Goal: Use online tool/utility: Utilize a website feature to perform a specific function

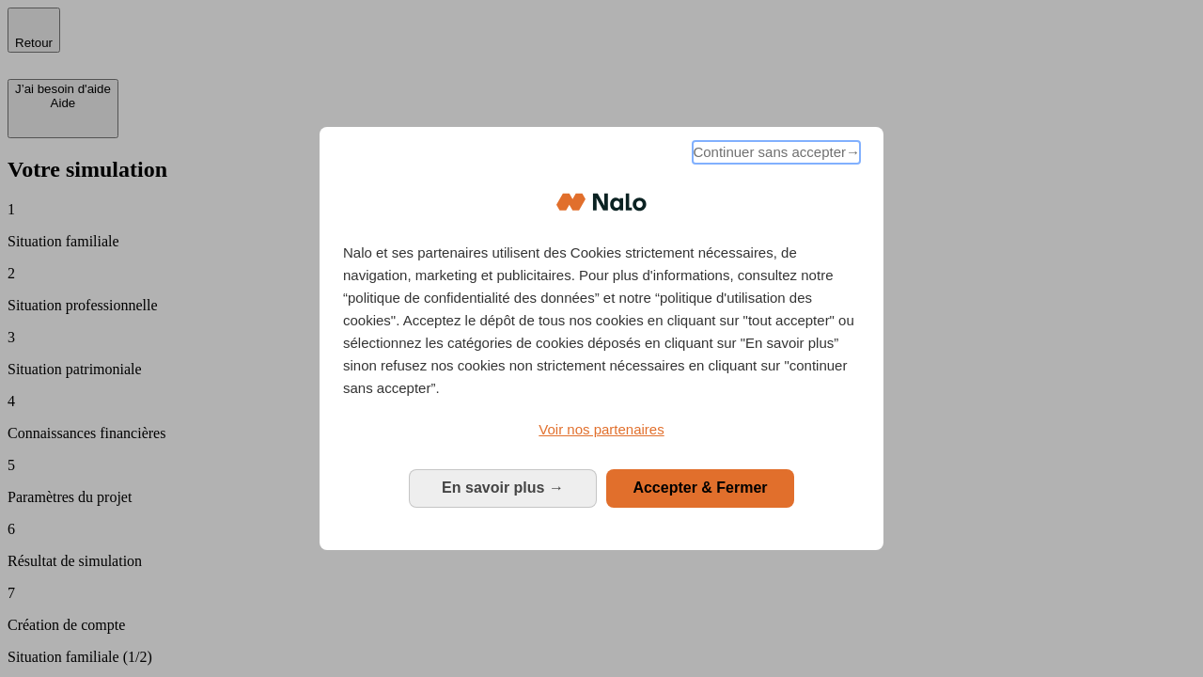
click at [775, 155] on span "Continuer sans accepter →" at bounding box center [776, 152] width 167 height 23
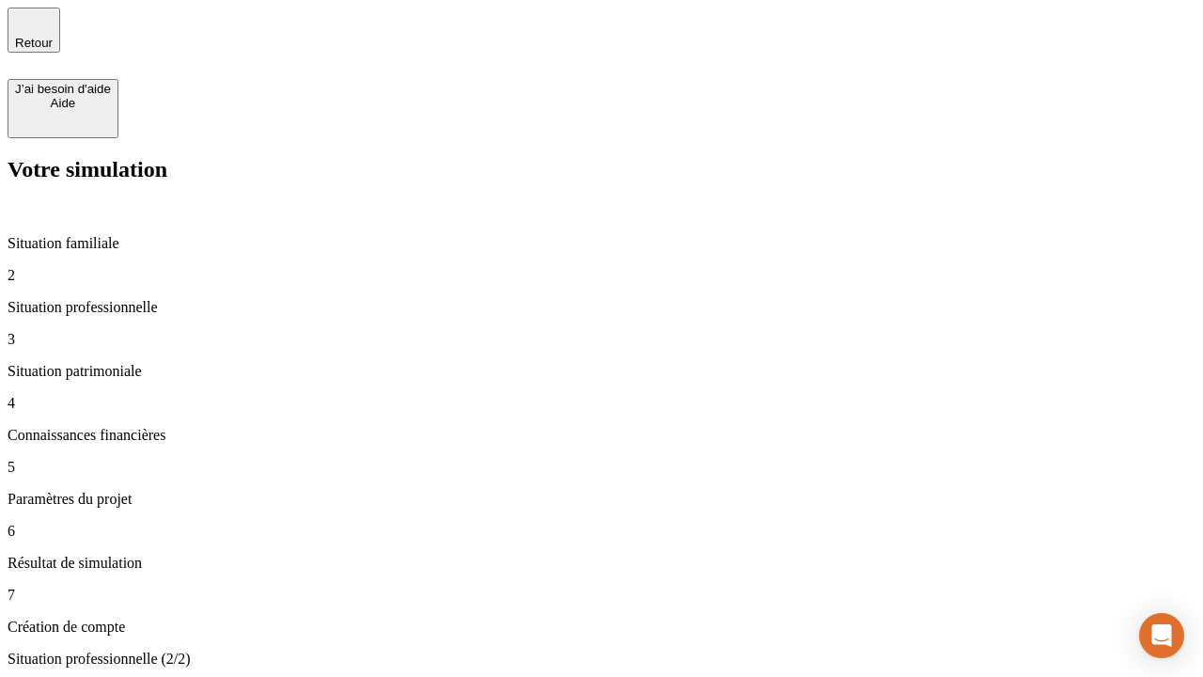
type input "30 000"
type input "1 000"
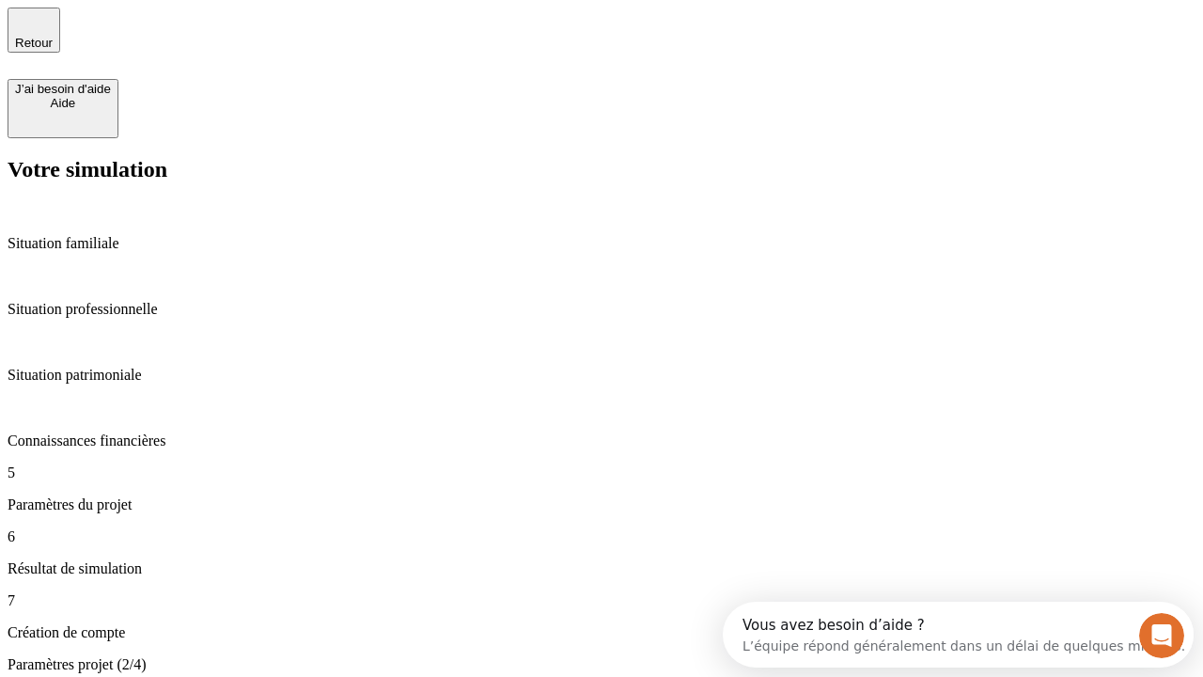
type input "65"
type input "5 000"
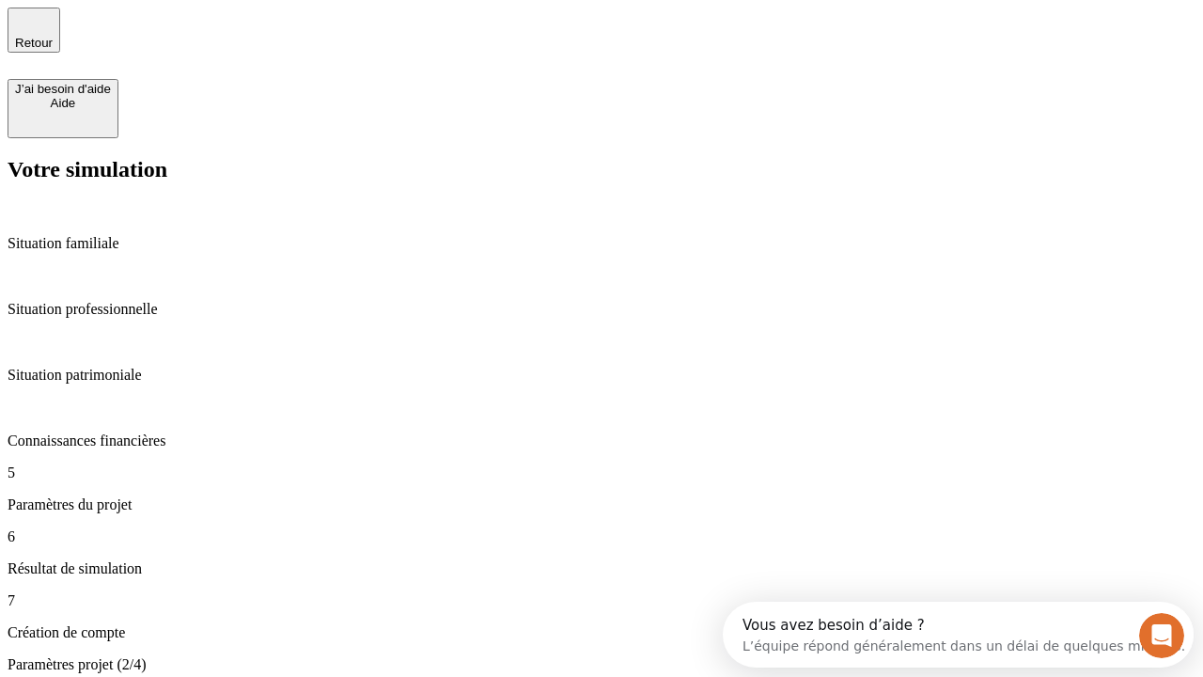
type input "640"
